Goal: Check status: Check status

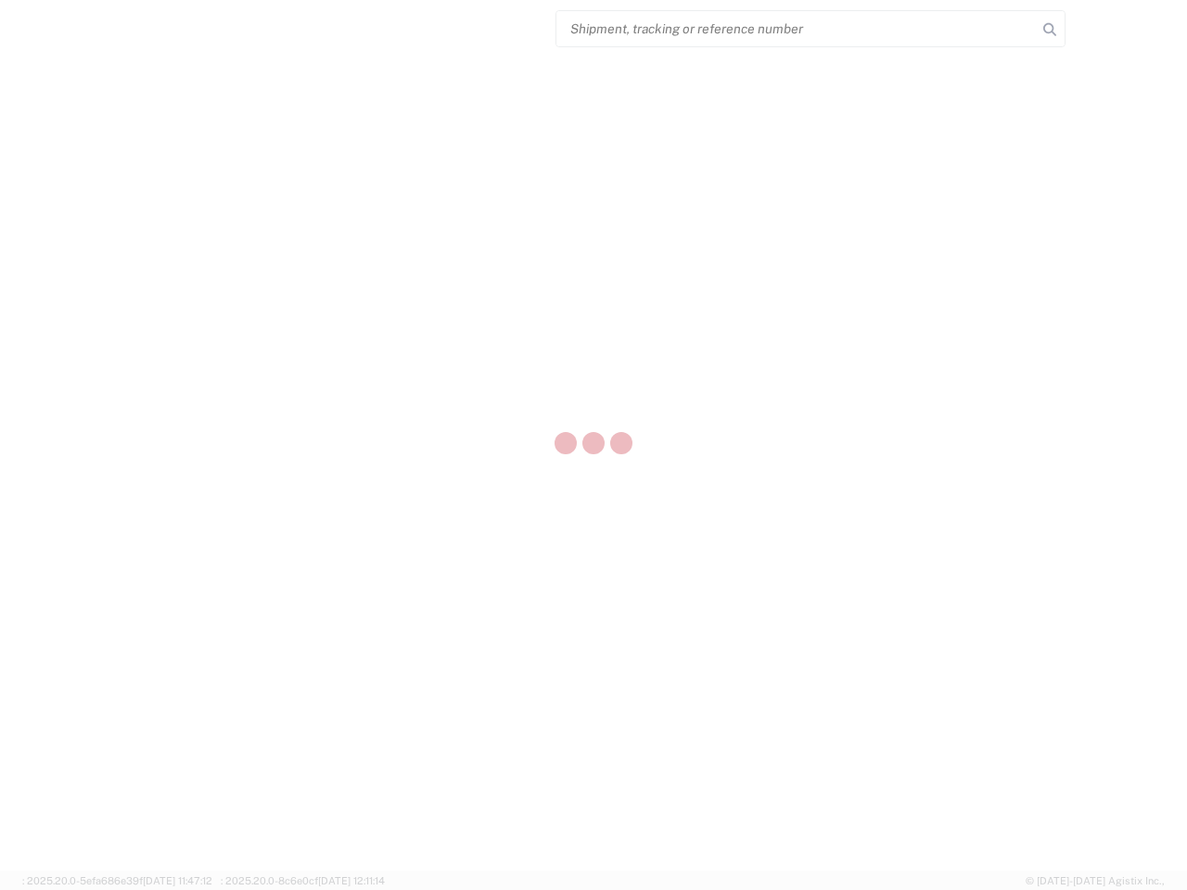
select select "US"
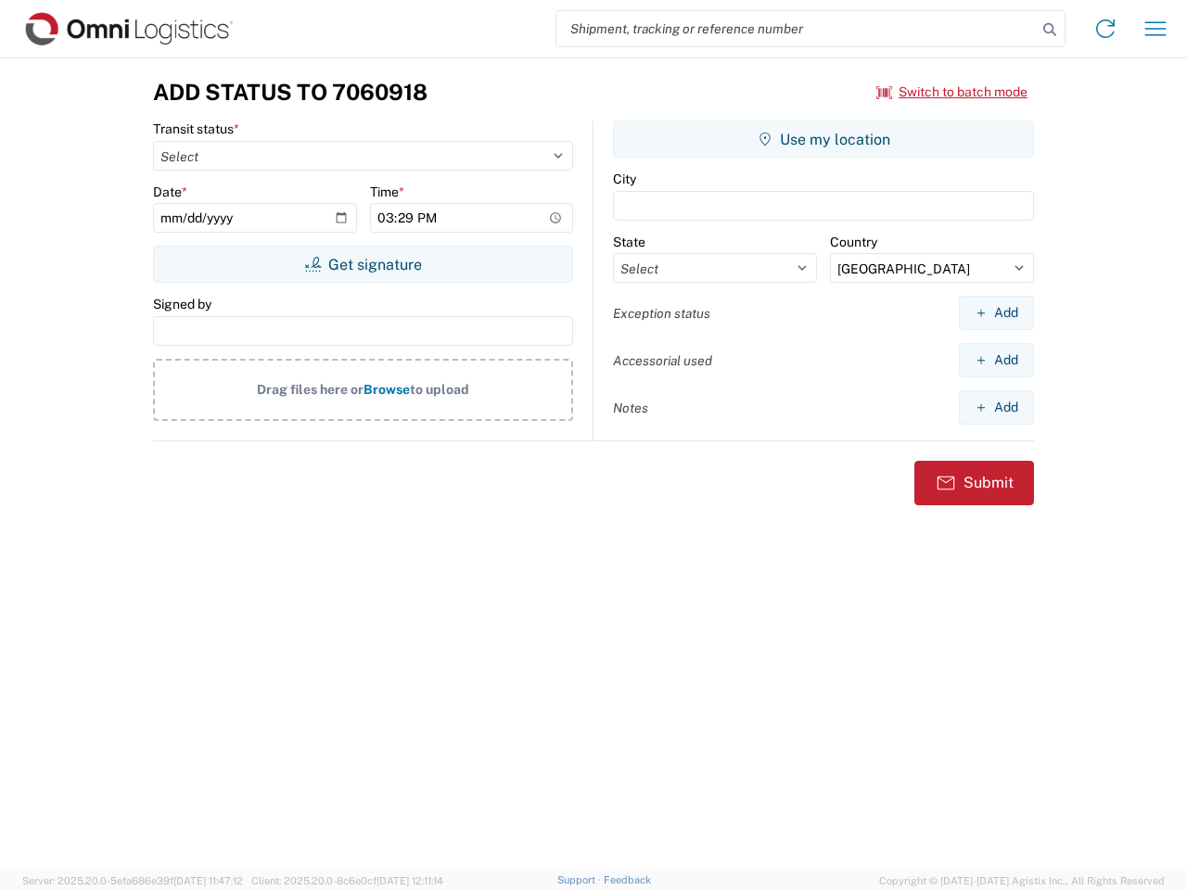
click at [797, 29] on input "search" at bounding box center [796, 28] width 480 height 35
click at [1050, 30] on icon at bounding box center [1050, 30] width 26 height 26
click at [1105, 29] on icon at bounding box center [1105, 29] width 30 height 30
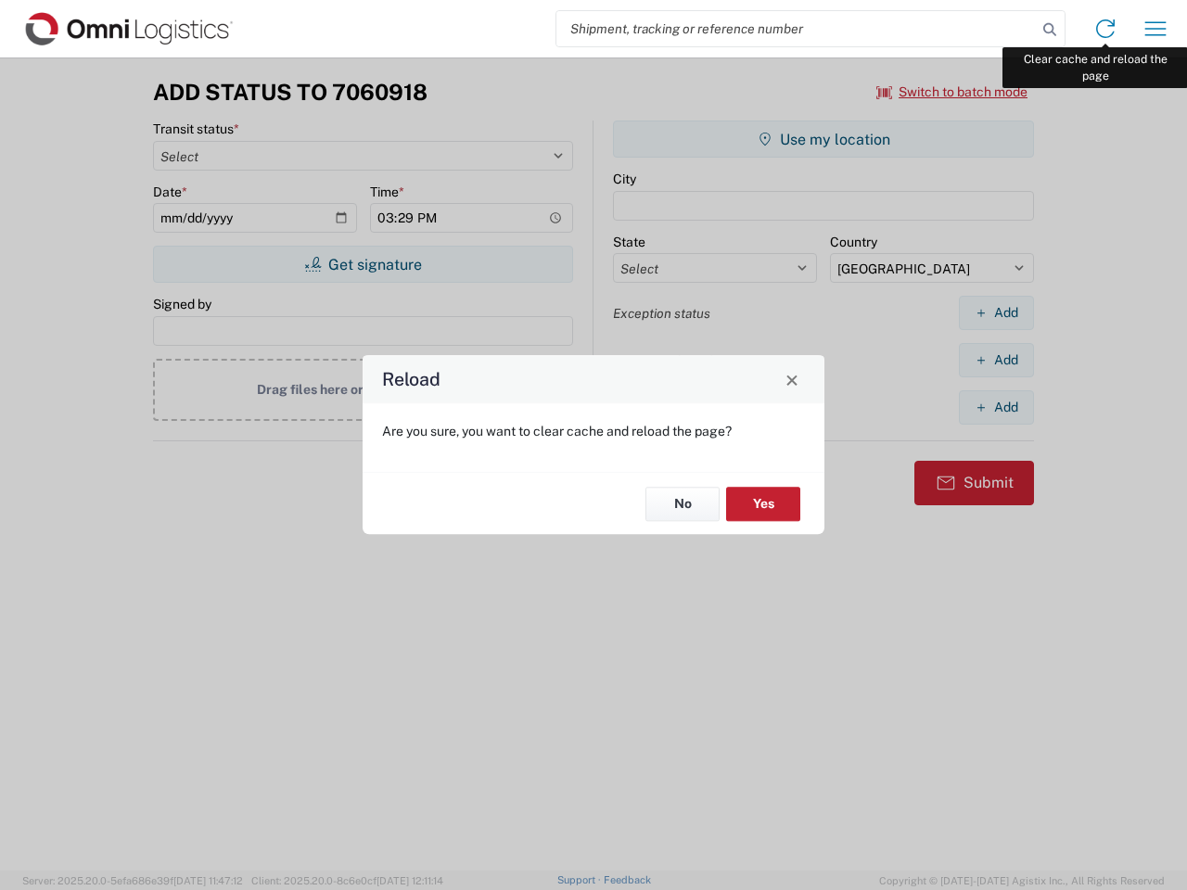
click at [1155, 29] on div "Reload Are you sure, you want to clear cache and reload the page? No Yes" at bounding box center [593, 445] width 1187 height 890
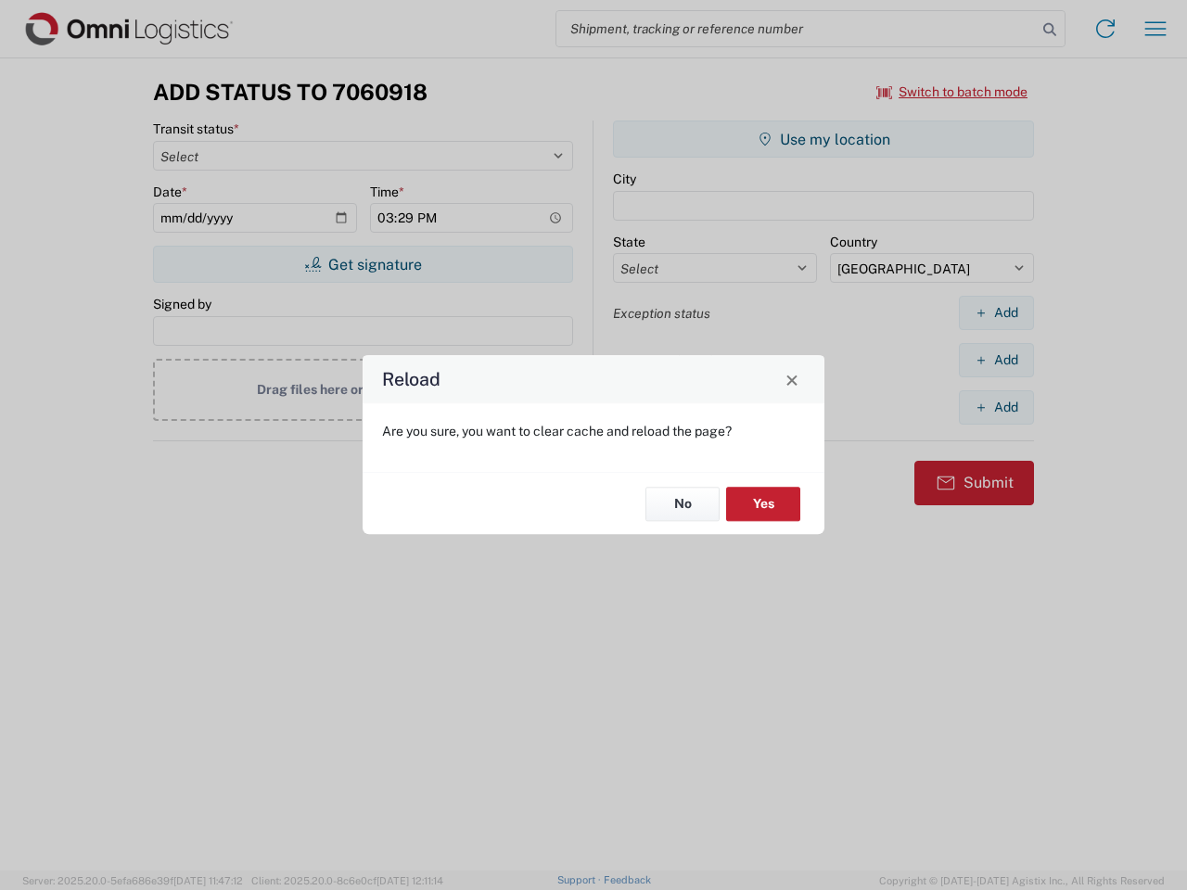
click at [952, 92] on div "Reload Are you sure, you want to clear cache and reload the page? No Yes" at bounding box center [593, 445] width 1187 height 890
click at [363, 264] on div "Reload Are you sure, you want to clear cache and reload the page? No Yes" at bounding box center [593, 445] width 1187 height 890
click at [823, 139] on div "Reload Are you sure, you want to clear cache and reload the page? No Yes" at bounding box center [593, 445] width 1187 height 890
click at [996, 312] on div "Reload Are you sure, you want to clear cache and reload the page? No Yes" at bounding box center [593, 445] width 1187 height 890
click at [996, 360] on div "Reload Are you sure, you want to clear cache and reload the page? No Yes" at bounding box center [593, 445] width 1187 height 890
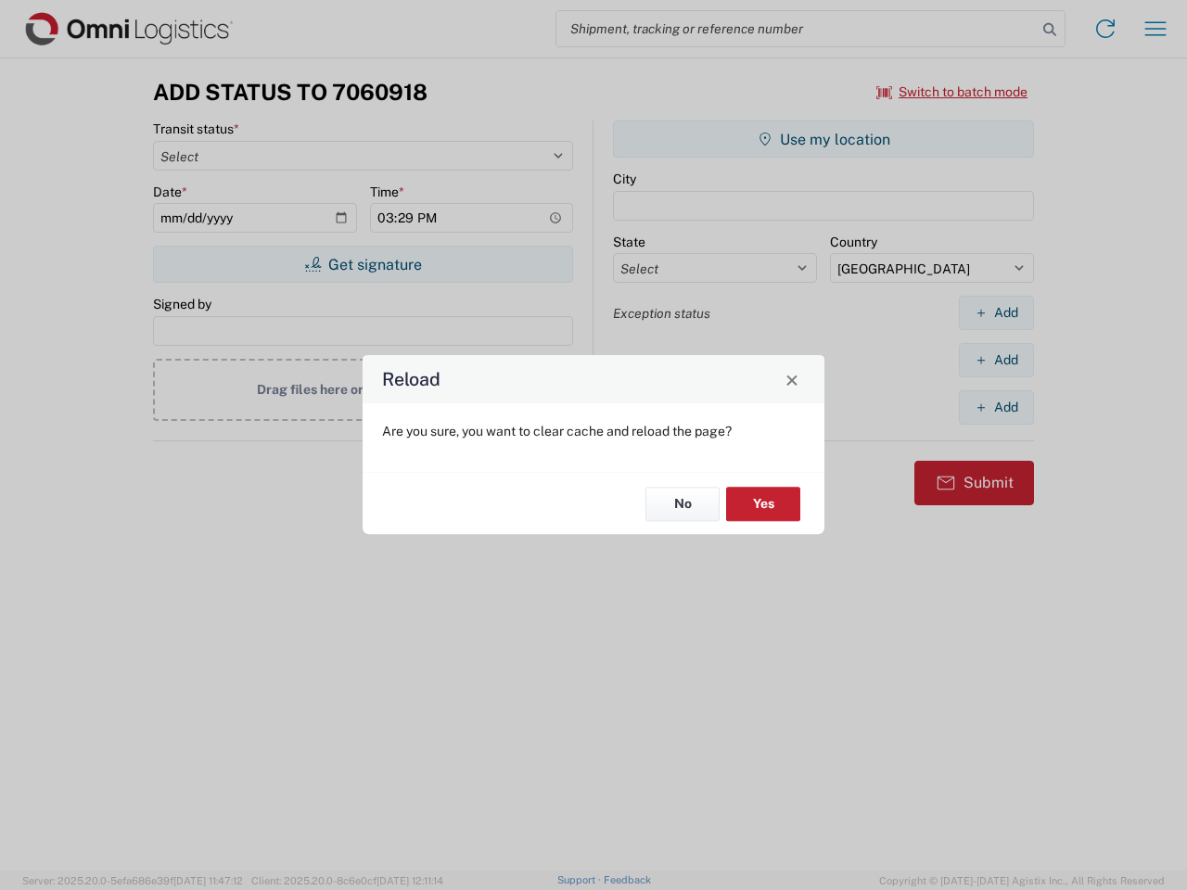
click at [996, 407] on div "Reload Are you sure, you want to clear cache and reload the page? No Yes" at bounding box center [593, 445] width 1187 height 890
